Goal: Task Accomplishment & Management: Manage account settings

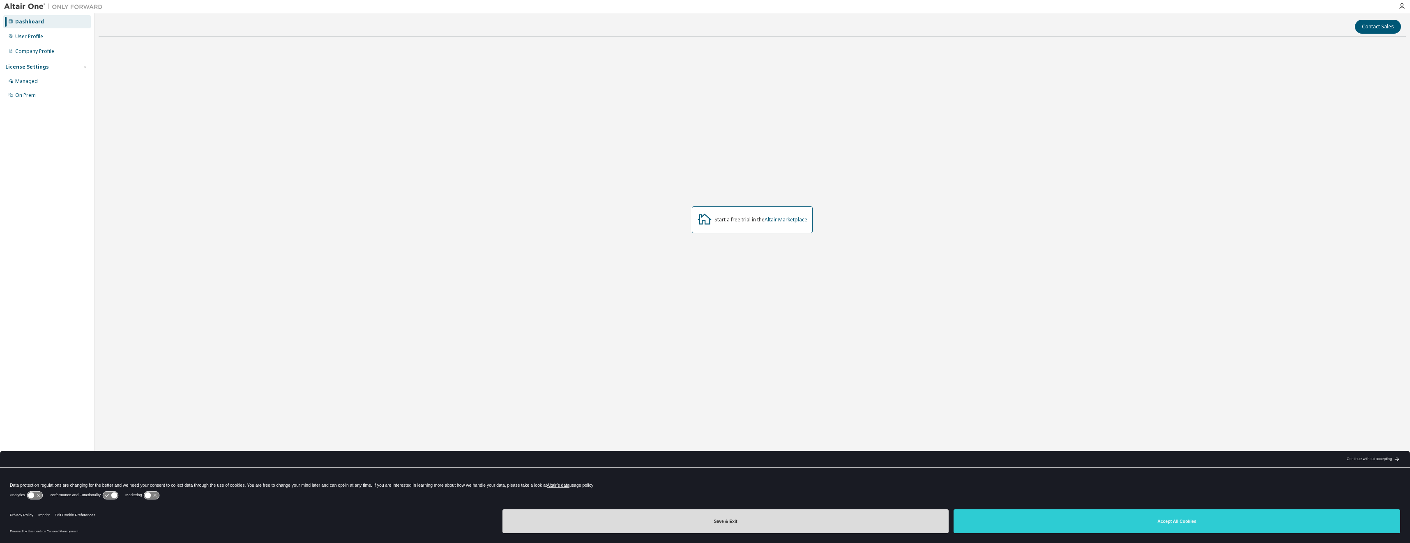
click at [803, 527] on button "Save & Exit" at bounding box center [725, 521] width 447 height 24
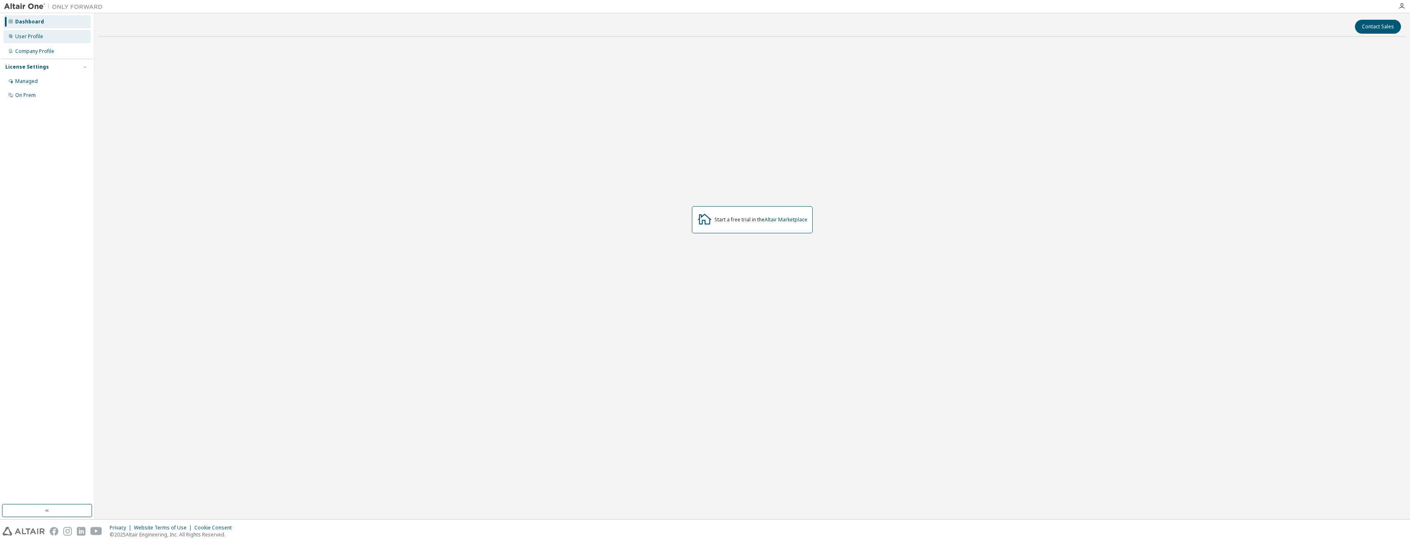
click at [32, 35] on div "User Profile" at bounding box center [29, 36] width 28 height 7
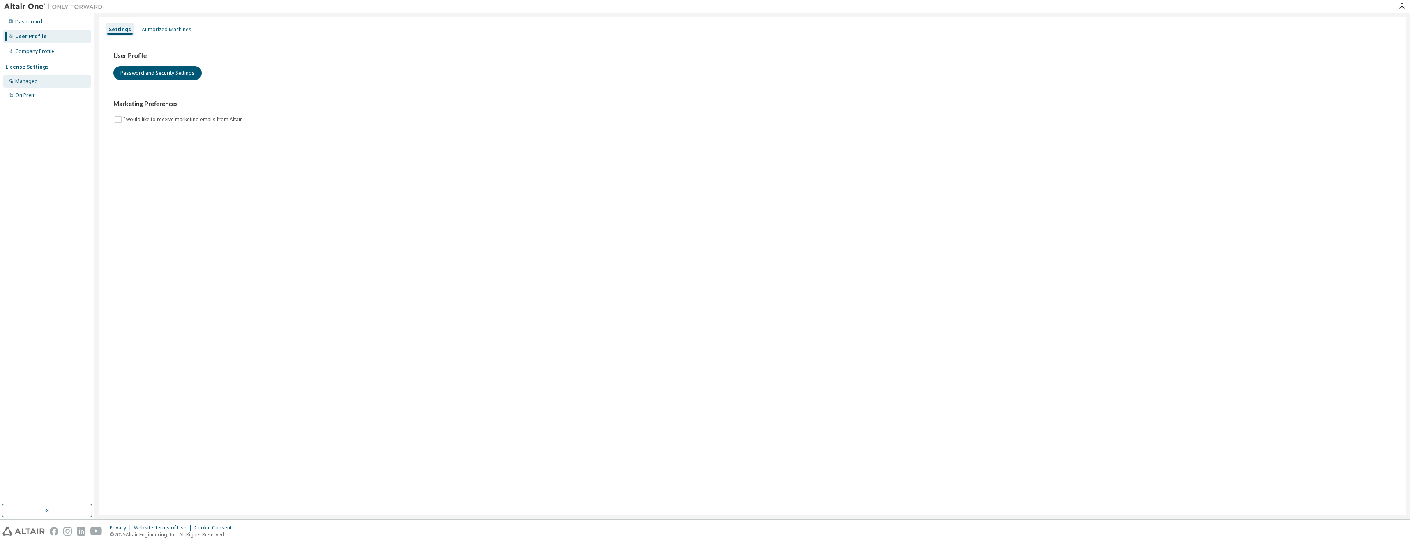
click at [45, 79] on div "Managed" at bounding box center [47, 81] width 88 height 13
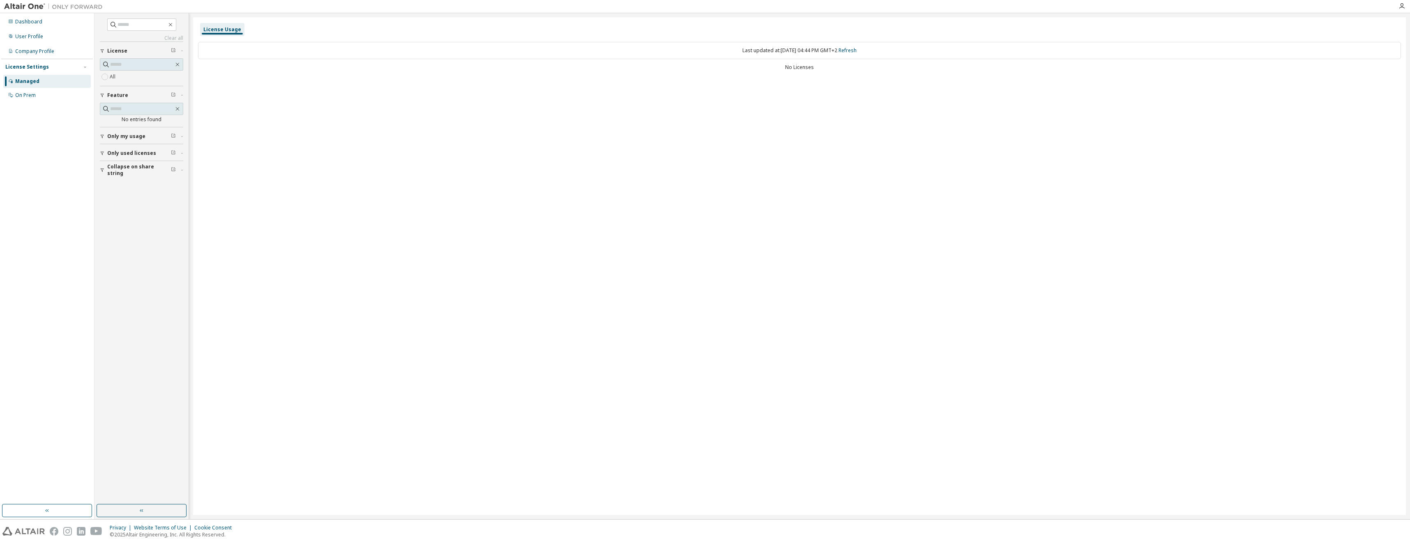
click at [129, 152] on span "Only used licenses" at bounding box center [131, 153] width 49 height 7
click at [129, 139] on span "Only my usage" at bounding box center [126, 136] width 38 height 7
click at [124, 137] on span "Only my usage" at bounding box center [126, 136] width 38 height 7
click at [119, 150] on span "Only used licenses" at bounding box center [131, 153] width 49 height 7
click at [104, 93] on icon "button" at bounding box center [102, 95] width 5 height 5
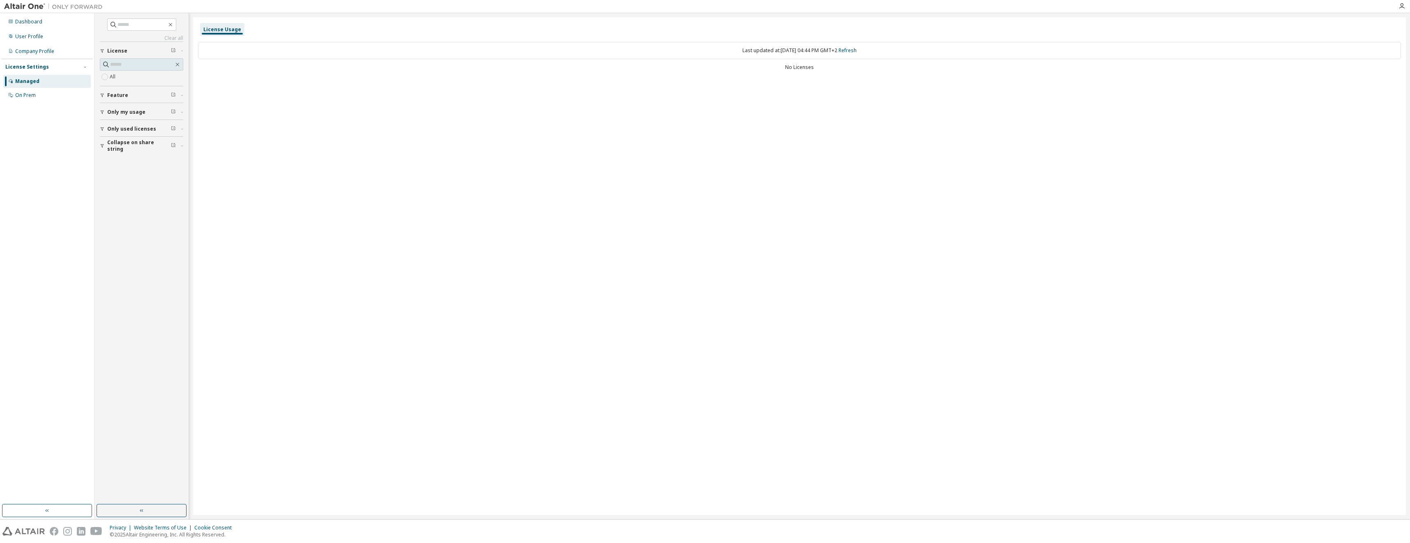
click at [181, 48] on button "License" at bounding box center [141, 51] width 83 height 18
click at [181, 51] on icon "button" at bounding box center [182, 51] width 5 height 2
click at [230, 31] on div "License Usage" at bounding box center [222, 29] width 38 height 7
click at [807, 65] on div "No Licenses" at bounding box center [799, 67] width 1203 height 7
